Goal: Contribute content: Add original content to the website for others to see

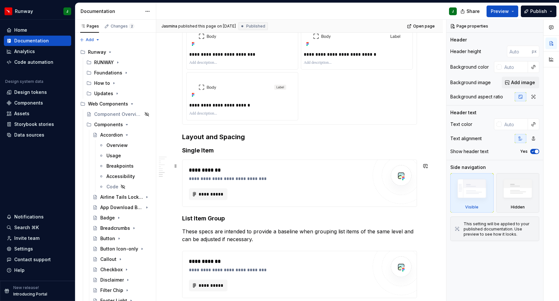
scroll to position [755, 0]
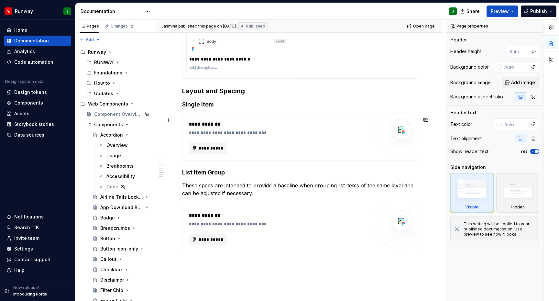
click at [323, 147] on div "**********" at bounding box center [278, 148] width 178 height 12
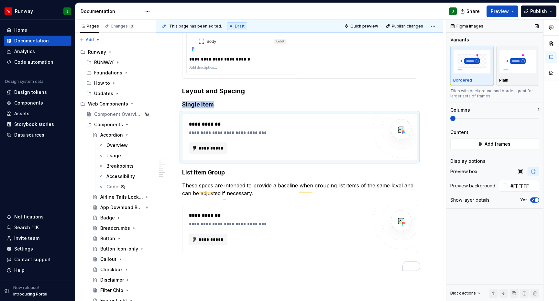
click at [455, 120] on span at bounding box center [452, 118] width 5 height 5
click at [489, 146] on span "Add frames" at bounding box center [497, 144] width 26 height 6
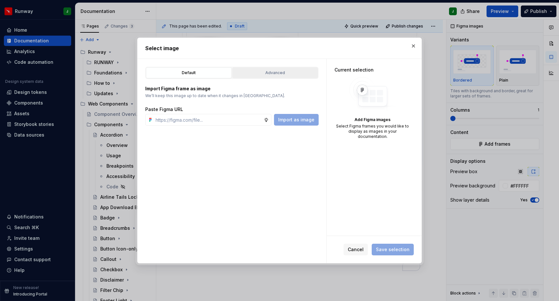
click at [280, 75] on div "Advanced" at bounding box center [274, 73] width 81 height 6
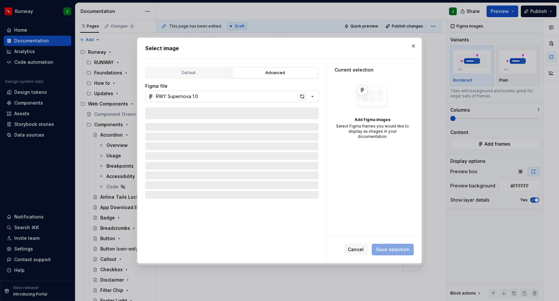
click at [303, 98] on div "button" at bounding box center [301, 96] width 9 height 9
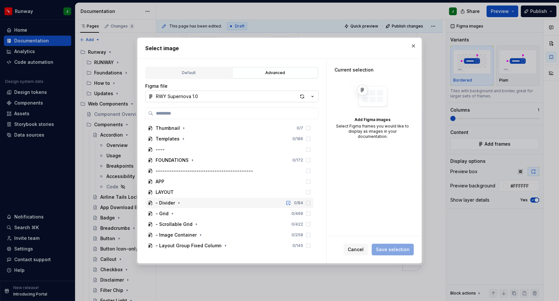
scroll to position [607, 0]
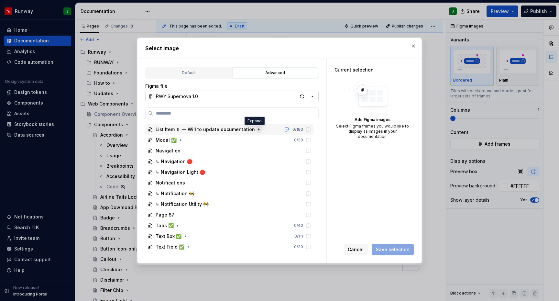
click at [256, 130] on icon "button" at bounding box center [258, 129] width 5 height 5
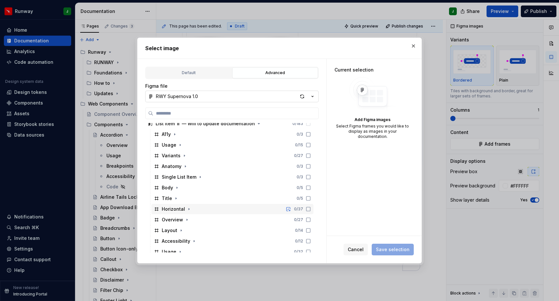
scroll to position [610, 0]
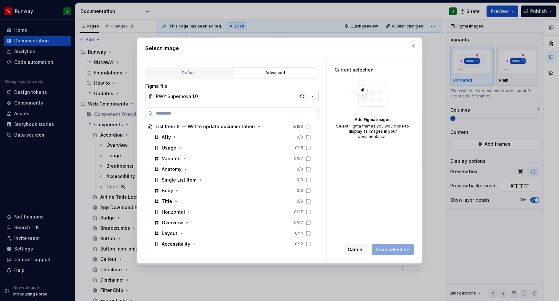
click at [303, 96] on div "button" at bounding box center [301, 96] width 9 height 9
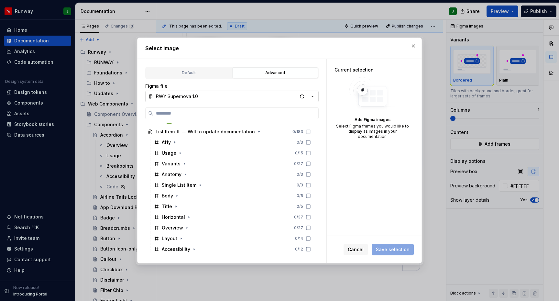
scroll to position [602, 0]
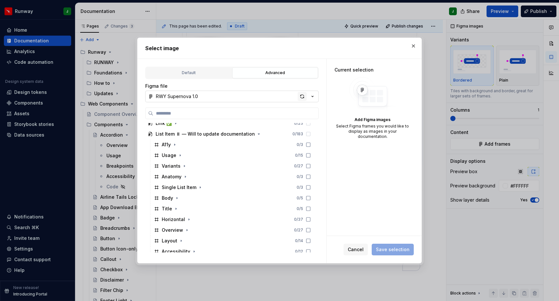
click at [300, 96] on div "button" at bounding box center [301, 96] width 9 height 9
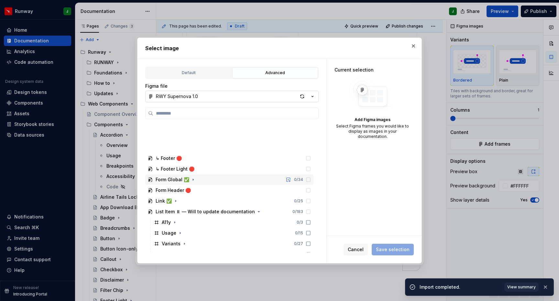
scroll to position [610, 0]
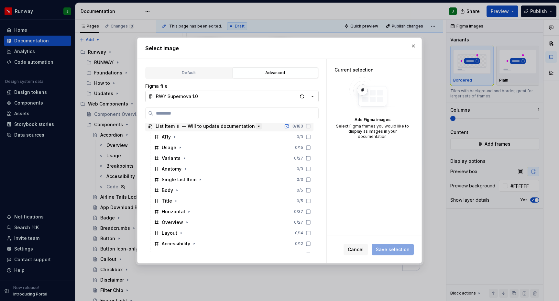
click at [256, 127] on icon "button" at bounding box center [258, 126] width 5 height 5
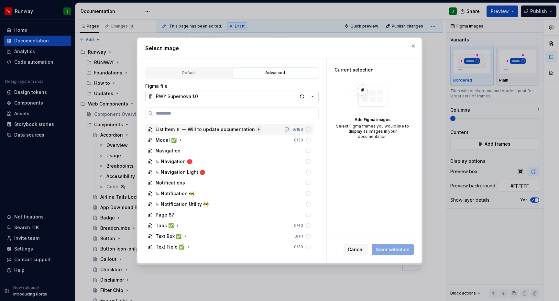
scroll to position [607, 0]
click at [256, 127] on icon "button" at bounding box center [258, 129] width 5 height 5
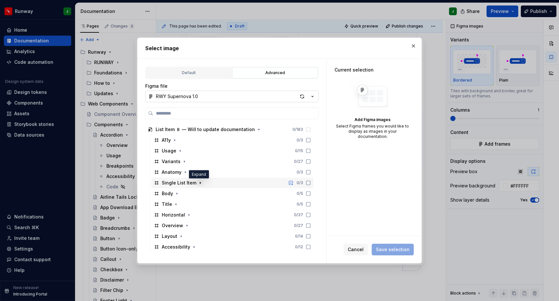
click at [200, 183] on icon "button" at bounding box center [200, 182] width 5 height 5
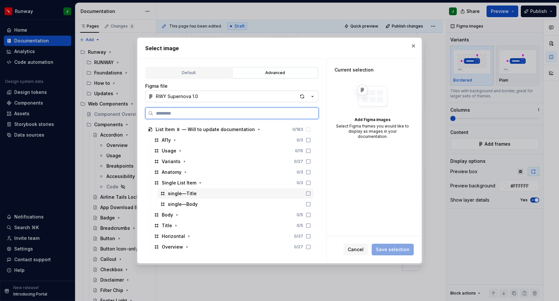
click at [311, 194] on icon at bounding box center [308, 193] width 5 height 5
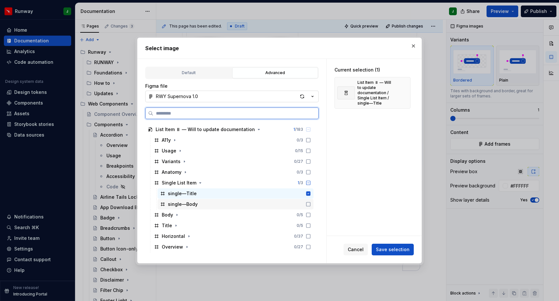
click at [311, 202] on icon at bounding box center [308, 203] width 5 height 5
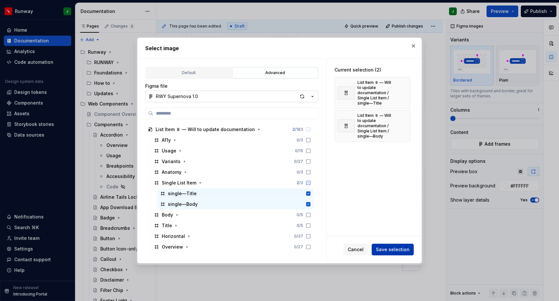
click at [402, 250] on span "Save selection" at bounding box center [393, 249] width 34 height 6
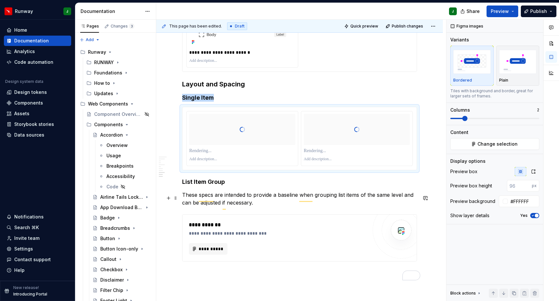
scroll to position [758, 0]
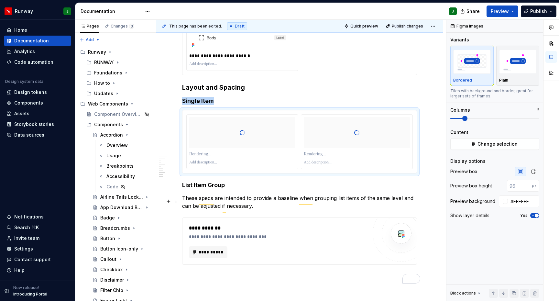
click at [226, 204] on p "These specs are intended to provide a baseline when grouping list items of the …" at bounding box center [299, 202] width 235 height 16
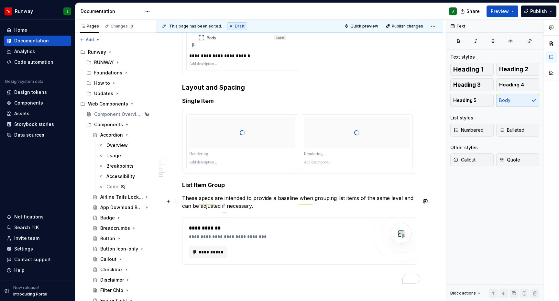
click at [234, 204] on p "These specs are intended to provide a baseline when grouping list items of the …" at bounding box center [299, 202] width 235 height 16
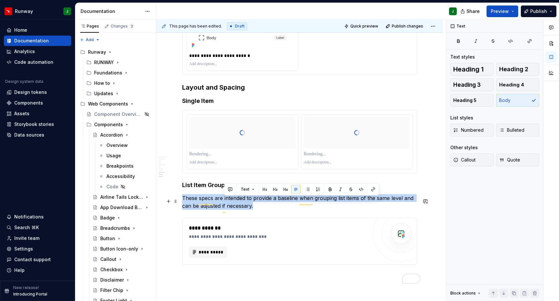
click at [234, 204] on p "These specs are intended to provide a baseline when grouping list items of the …" at bounding box center [299, 202] width 235 height 16
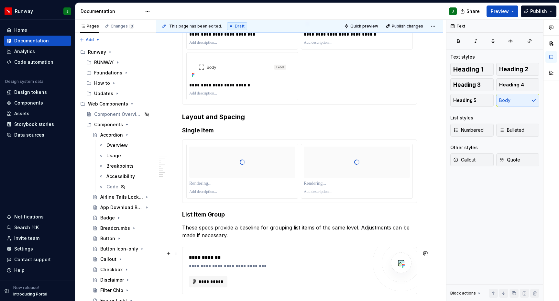
scroll to position [725, 0]
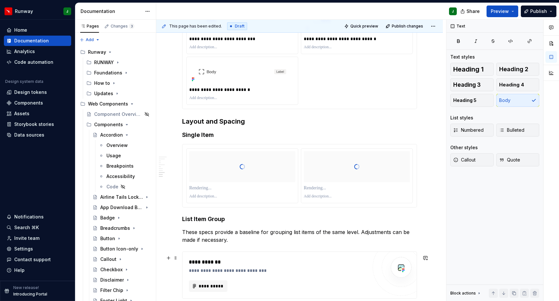
click at [322, 273] on div "**********" at bounding box center [280, 270] width 182 height 6
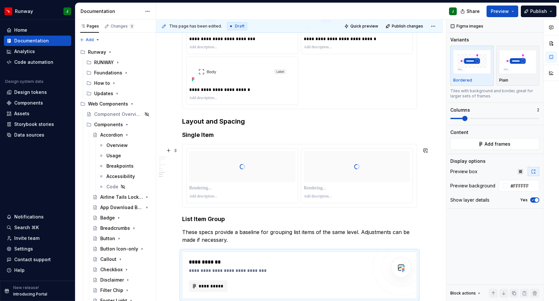
click at [201, 199] on p "To enrich screen reader interactions, please activate Accessibility in Grammarl…" at bounding box center [242, 196] width 106 height 5
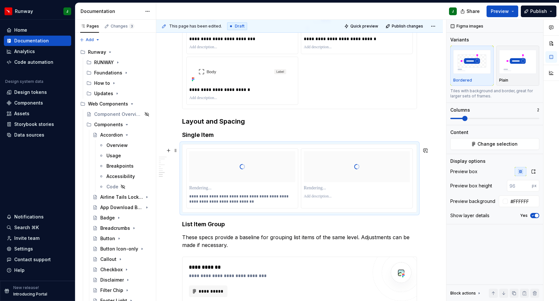
click at [323, 199] on p "To enrich screen reader interactions, please activate Accessibility in Grammarl…" at bounding box center [357, 196] width 106 height 5
click at [320, 191] on p "To enrich screen reader interactions, please activate Accessibility in Grammarl…" at bounding box center [357, 188] width 106 height 6
click at [203, 191] on p "To enrich screen reader interactions, please activate Accessibility in Grammarl…" at bounding box center [242, 188] width 106 height 6
click at [534, 170] on icon "button" at bounding box center [533, 171] width 5 height 5
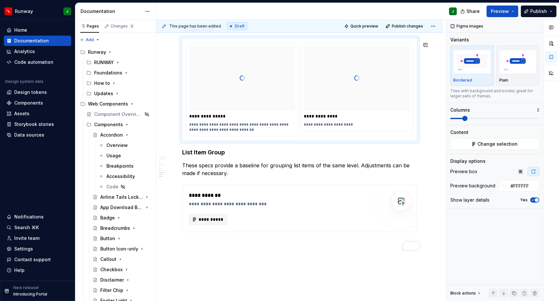
scroll to position [877, 0]
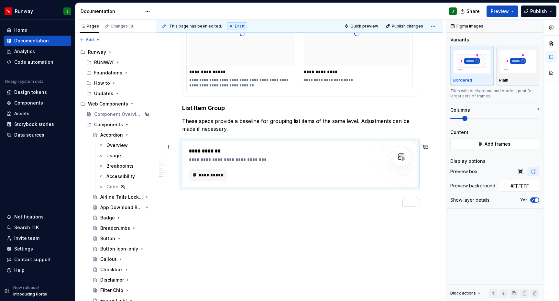
click at [340, 165] on div "**********" at bounding box center [278, 164] width 178 height 34
click at [492, 144] on span "Add frames" at bounding box center [497, 144] width 26 height 6
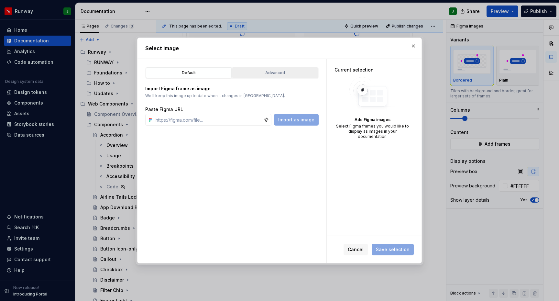
click at [276, 74] on div "Advanced" at bounding box center [274, 73] width 81 height 6
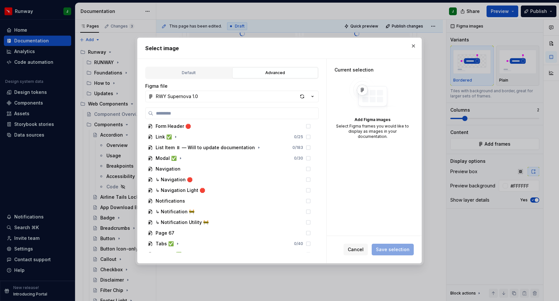
scroll to position [584, 0]
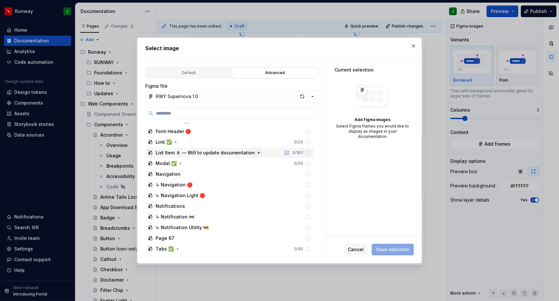
click at [258, 153] on icon "button" at bounding box center [258, 153] width 1 height 2
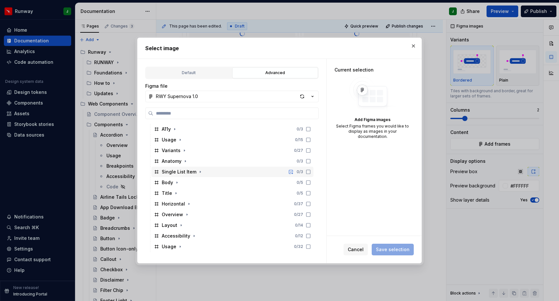
scroll to position [617, 0]
click at [176, 194] on icon "button" at bounding box center [175, 193] width 5 height 5
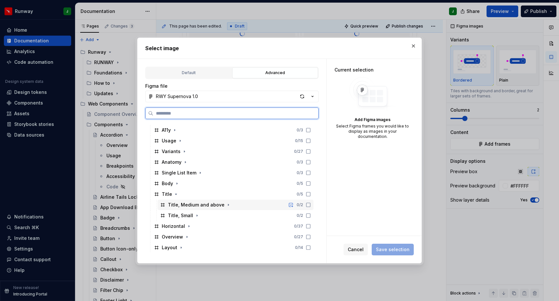
drag, startPoint x: 313, startPoint y: 205, endPoint x: 315, endPoint y: 213, distance: 8.0
click at [311, 205] on icon at bounding box center [308, 204] width 5 height 5
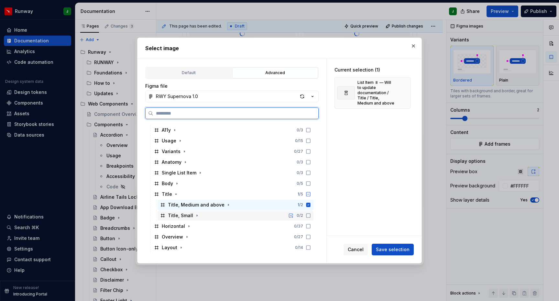
click at [311, 213] on icon at bounding box center [308, 215] width 5 height 5
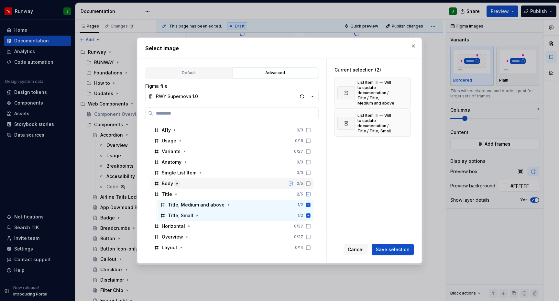
click at [179, 185] on icon "button" at bounding box center [176, 183] width 5 height 5
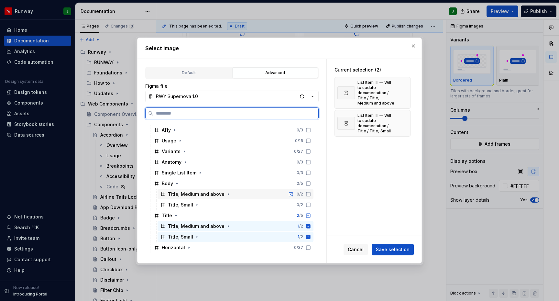
drag, startPoint x: 315, startPoint y: 195, endPoint x: 315, endPoint y: 202, distance: 7.4
click at [311, 195] on icon at bounding box center [308, 193] width 5 height 5
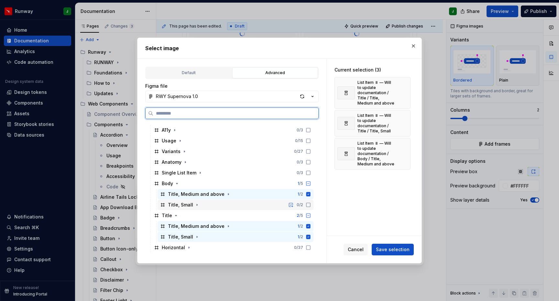
click at [311, 202] on icon at bounding box center [308, 204] width 5 height 5
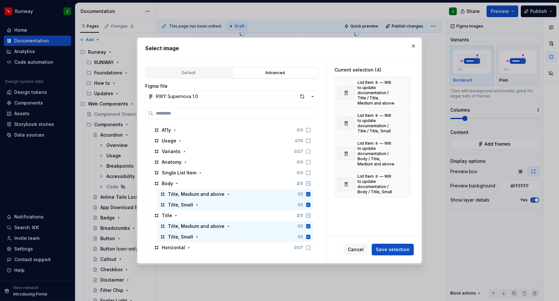
click at [385, 247] on span "Save selection" at bounding box center [393, 249] width 34 height 6
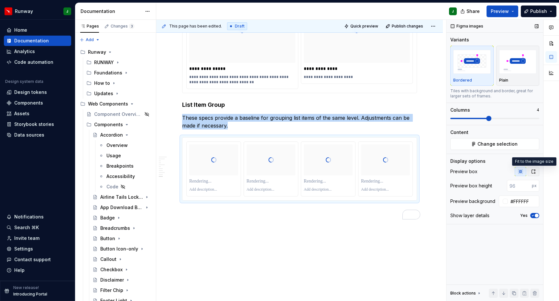
click at [532, 173] on icon "button" at bounding box center [533, 171] width 5 height 5
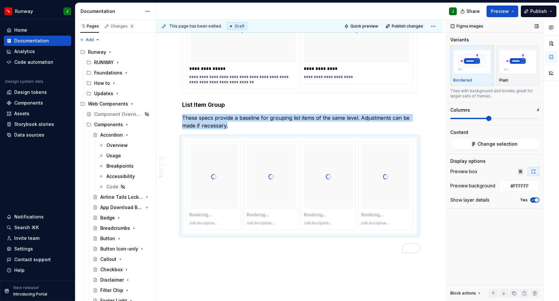
scroll to position [905, 0]
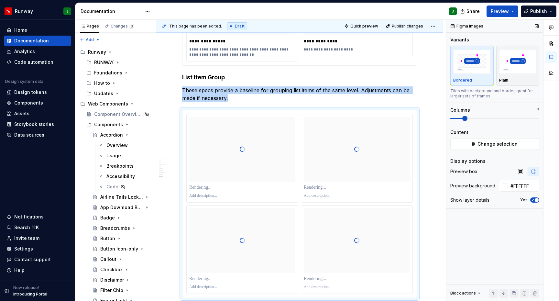
click at [465, 119] on span at bounding box center [464, 118] width 5 height 5
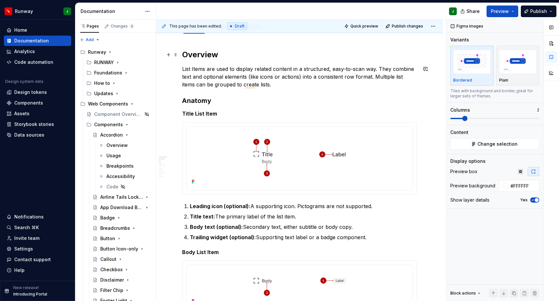
scroll to position [0, 0]
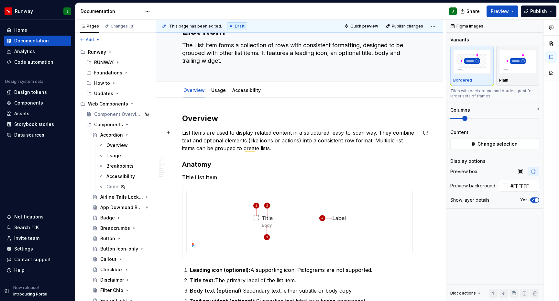
type textarea "*"
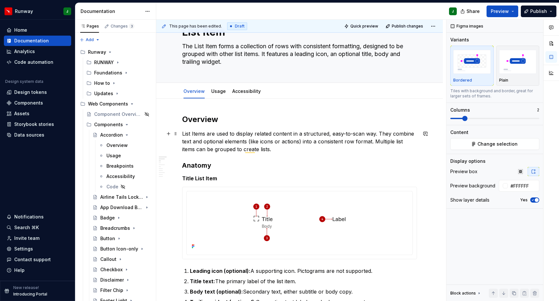
click at [0, 0] on div "*****" at bounding box center [0, 0] width 0 height 0
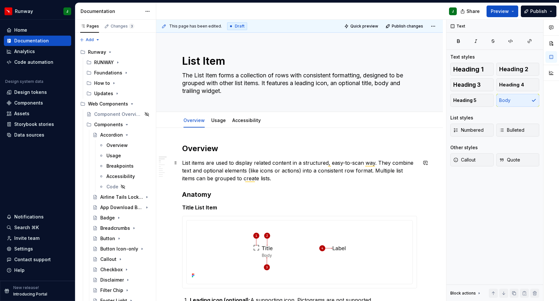
drag, startPoint x: 193, startPoint y: 163, endPoint x: 209, endPoint y: 163, distance: 16.2
click at [193, 163] on p "List items are used to display related content in a structured, easy-to-scan wa…" at bounding box center [299, 170] width 235 height 23
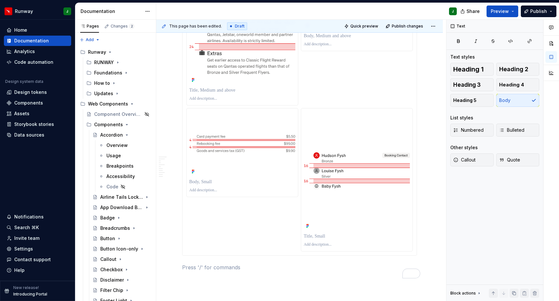
scroll to position [980, 0]
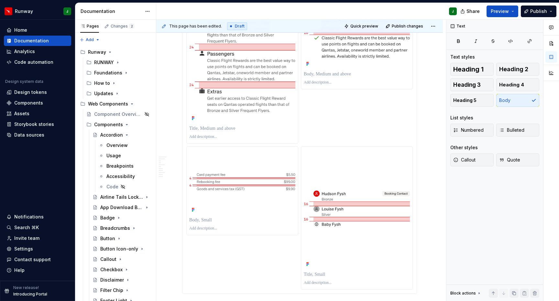
type textarea "*"
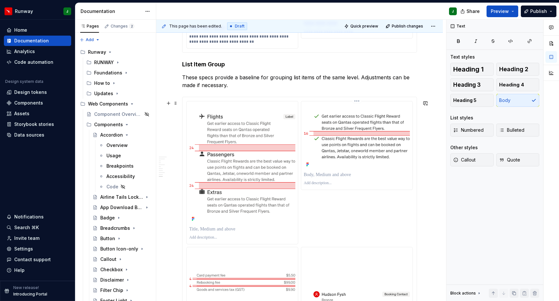
scroll to position [863, 0]
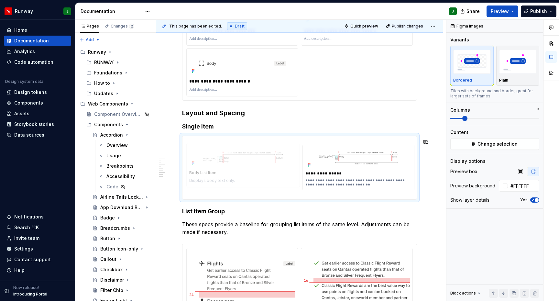
drag, startPoint x: 278, startPoint y: 156, endPoint x: 242, endPoint y: 155, distance: 35.9
click at [243, 154] on body "Runway J Home Documentation Analytics Code automation Design system data Design…" at bounding box center [279, 150] width 559 height 301
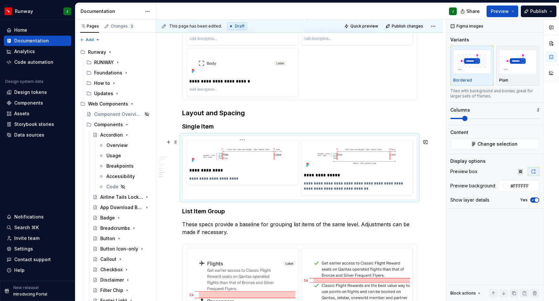
click at [216, 181] on p "**********" at bounding box center [243, 178] width 108 height 5
click at [330, 186] on p "**********" at bounding box center [358, 186] width 108 height 10
click at [305, 188] on p "**********" at bounding box center [358, 186] width 108 height 10
click at [310, 187] on p "**********" at bounding box center [358, 186] width 108 height 10
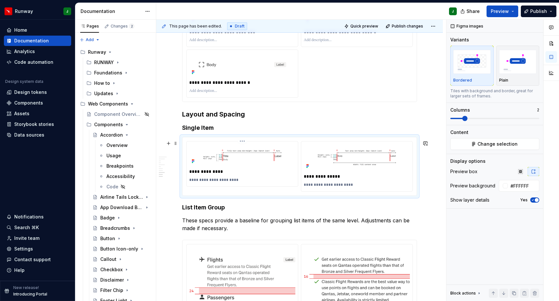
click at [206, 182] on p "**********" at bounding box center [243, 179] width 108 height 5
click at [193, 174] on p "**********" at bounding box center [243, 171] width 108 height 6
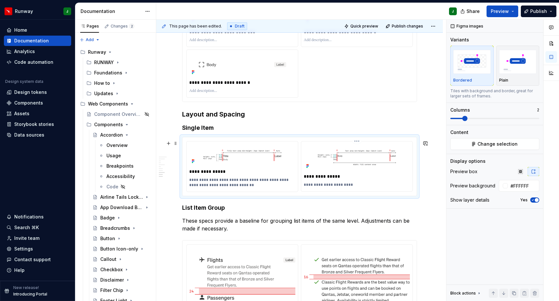
click at [309, 179] on p "**********" at bounding box center [358, 176] width 108 height 6
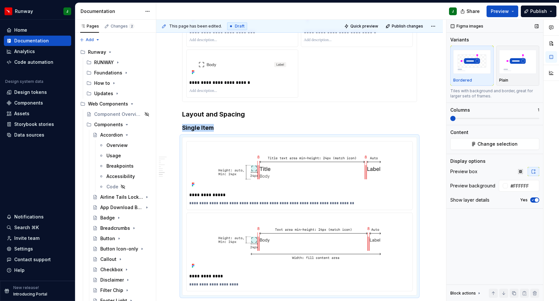
click at [455, 119] on span at bounding box center [452, 118] width 5 height 5
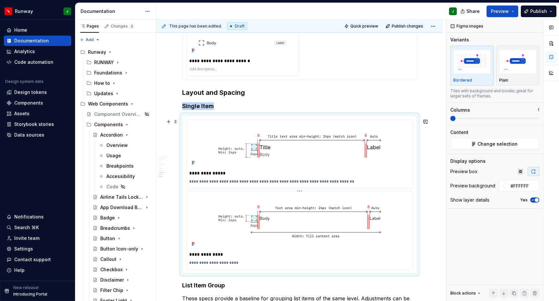
scroll to position [804, 0]
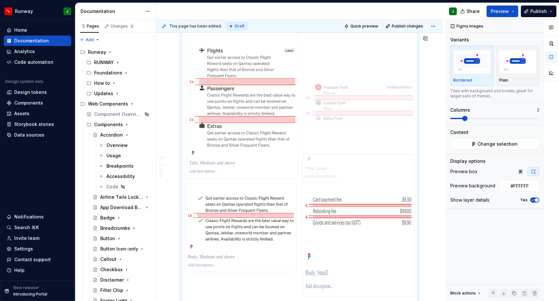
drag, startPoint x: 331, startPoint y: 240, endPoint x: 329, endPoint y: 86, distance: 154.6
click at [329, 86] on body "Runway J Home Documentation Analytics Code automation Design system data Design…" at bounding box center [279, 150] width 559 height 301
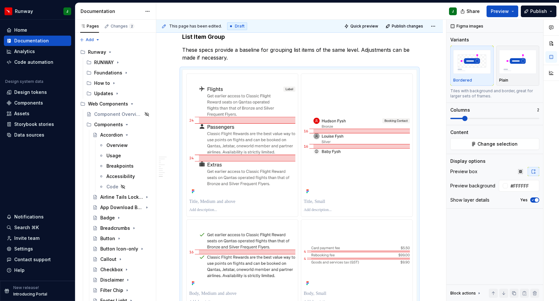
click at [507, 196] on div "Show layer details Yes" at bounding box center [494, 199] width 89 height 9
click at [222, 205] on p "To enrich screen reader interactions, please activate Accessibility in Grammarl…" at bounding box center [242, 201] width 106 height 6
click at [218, 212] on p "To enrich screen reader interactions, please activate Accessibility in Grammarl…" at bounding box center [242, 209] width 106 height 5
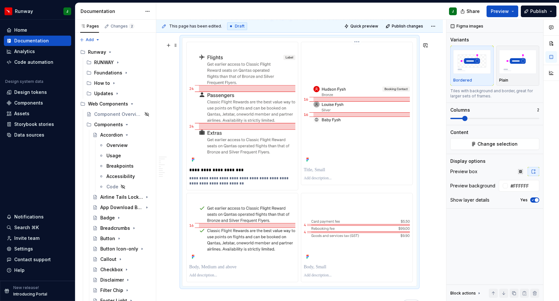
click at [320, 173] on p "To enrich screen reader interactions, please activate Accessibility in Grammarl…" at bounding box center [357, 170] width 106 height 6
click at [323, 181] on p "To enrich screen reader interactions, please activate Accessibility in Grammarl…" at bounding box center [357, 178] width 106 height 5
click at [207, 278] on p "To enrich screen reader interactions, please activate Accessibility in Grammarl…" at bounding box center [242, 275] width 106 height 5
click at [206, 270] on p "To enrich screen reader interactions, please activate Accessibility in Grammarl…" at bounding box center [242, 267] width 106 height 6
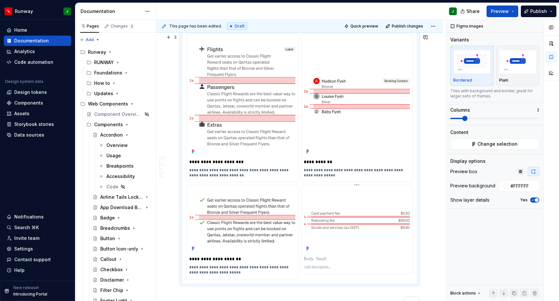
click at [315, 263] on div "To enrich screen reader interactions, please activate Accessibility in Grammarl…" at bounding box center [357, 258] width 106 height 9
click at [315, 262] on p "To enrich screen reader interactions, please activate Accessibility in Grammarl…" at bounding box center [357, 258] width 106 height 6
click at [314, 270] on p "To enrich screen reader interactions, please activate Accessibility in Grammarl…" at bounding box center [357, 266] width 106 height 5
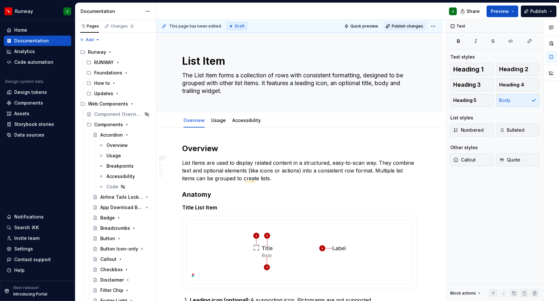
click at [406, 25] on span "Publish changes" at bounding box center [407, 26] width 31 height 5
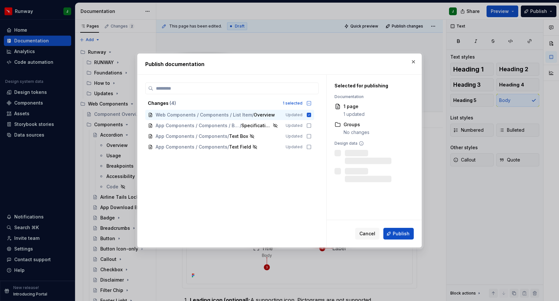
drag, startPoint x: 403, startPoint y: 230, endPoint x: 399, endPoint y: 230, distance: 4.2
click at [403, 230] on button "Publish" at bounding box center [398, 234] width 30 height 12
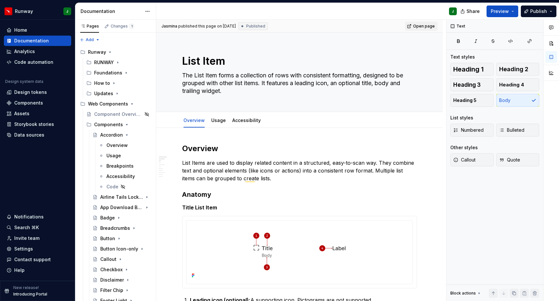
click at [425, 26] on span "Open page" at bounding box center [424, 26] width 22 height 5
type textarea "*"
